Goal: Book appointment/travel/reservation

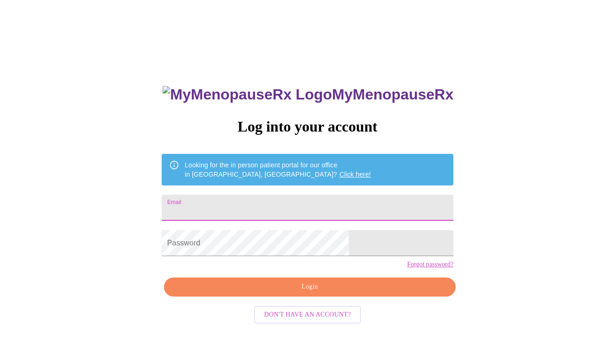
click at [390, 209] on input "Email" at bounding box center [308, 208] width 292 height 26
type input "thardin27@gmail.com"
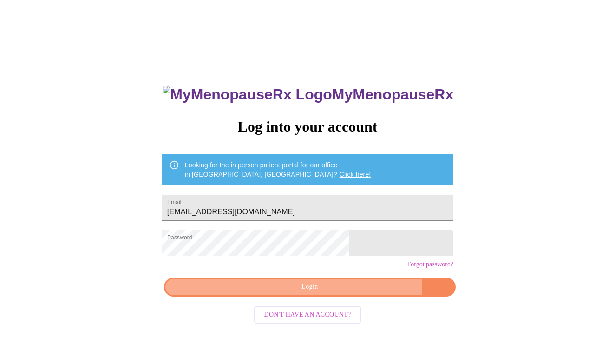
click at [346, 293] on span "Login" at bounding box center [310, 287] width 270 height 12
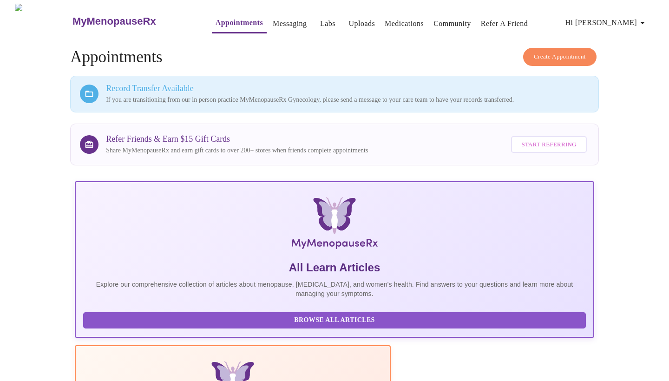
click at [365, 98] on p "If you are transitioning from our in person practice MyMenopauseRx Gynecology, …" at bounding box center [347, 99] width 483 height 9
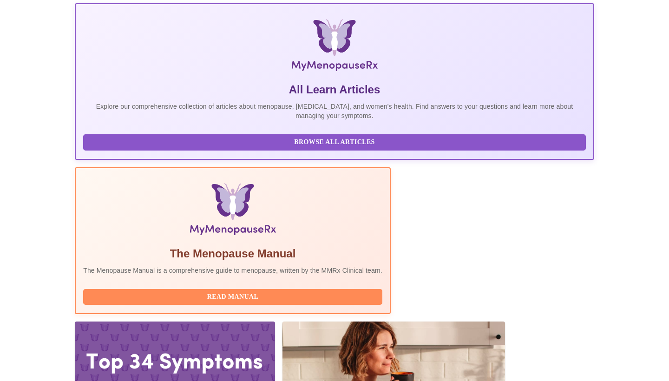
scroll to position [174, 0]
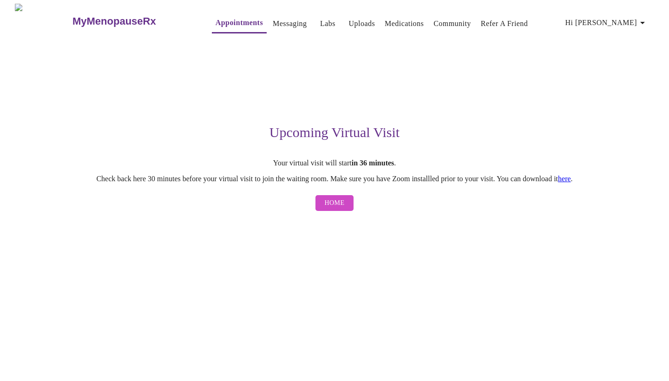
click at [329, 204] on span "Home" at bounding box center [335, 203] width 20 height 12
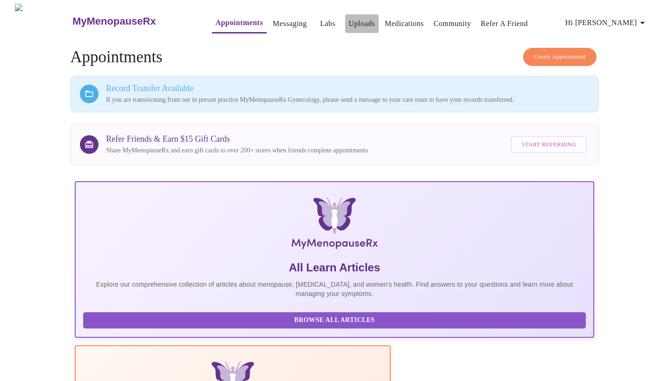
click at [349, 22] on link "Uploads" at bounding box center [362, 23] width 26 height 13
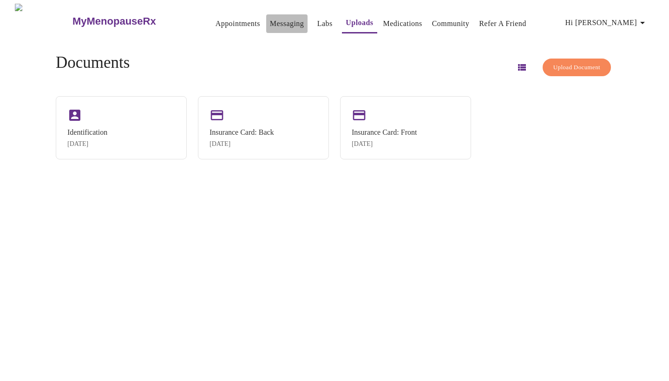
click at [270, 20] on link "Messaging" at bounding box center [287, 23] width 34 height 13
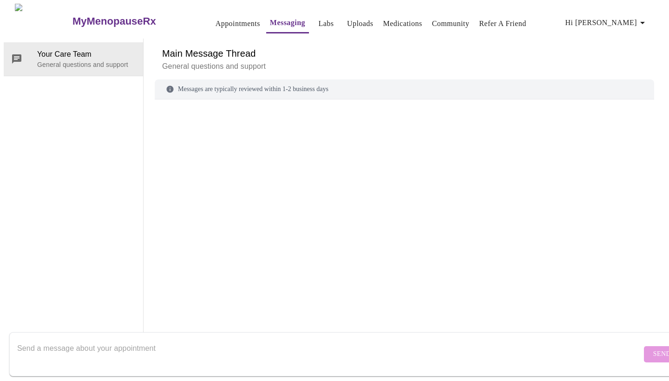
scroll to position [0, 0]
click at [216, 22] on link "Appointments" at bounding box center [238, 23] width 45 height 13
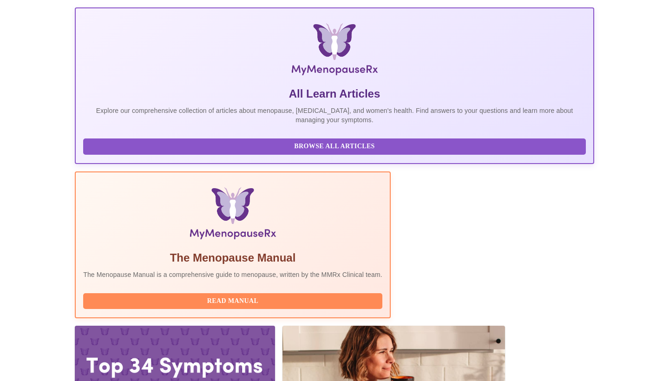
scroll to position [183, 0]
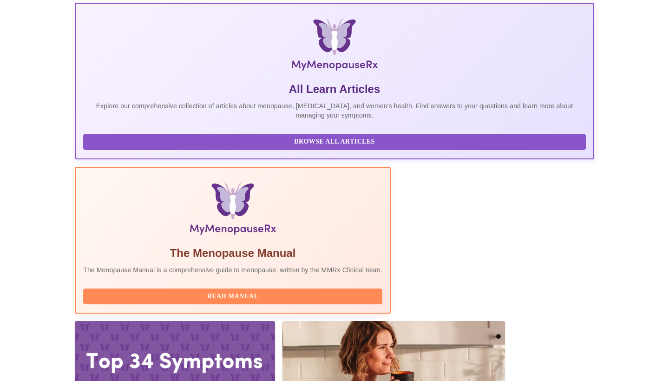
scroll to position [180, 0]
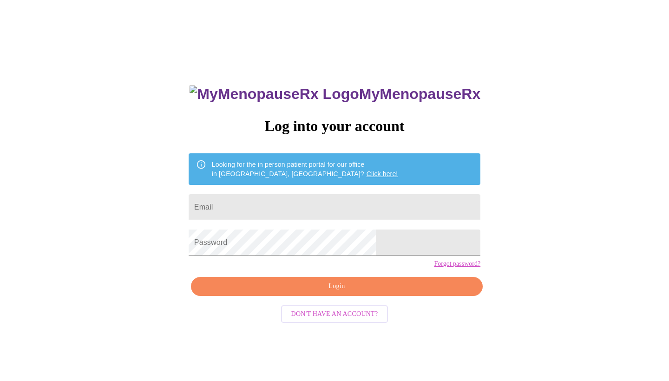
scroll to position [9, 0]
click at [415, 206] on input "Email" at bounding box center [335, 207] width 292 height 26
click at [362, 206] on input "Email" at bounding box center [335, 207] width 292 height 26
type input "thardin27@gmail.com"
click at [345, 292] on span "Login" at bounding box center [337, 287] width 270 height 12
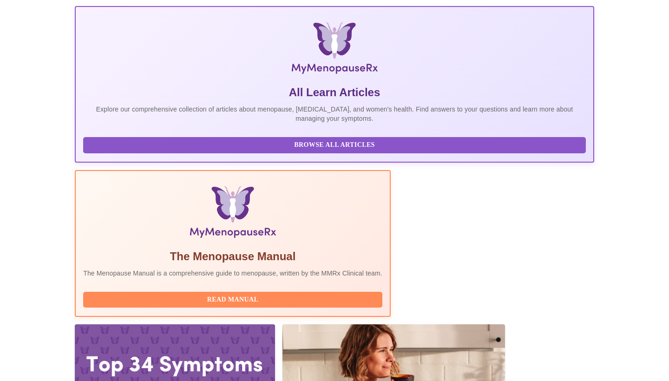
scroll to position [174, 0]
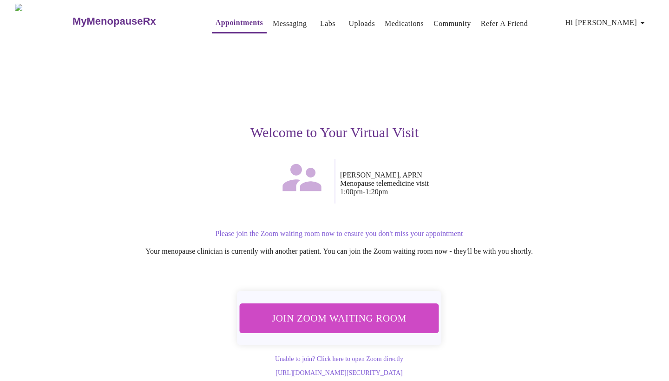
click at [341, 319] on span "Join Zoom Waiting Room" at bounding box center [339, 317] width 175 height 17
